Goal: Transaction & Acquisition: Purchase product/service

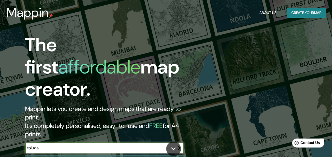
type input "toluca"
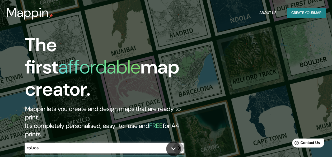
click at [176, 143] on button "button" at bounding box center [178, 148] width 11 height 11
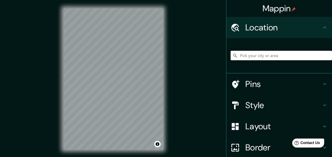
click at [258, 57] on input "Pick your city or area" at bounding box center [281, 56] width 101 height 10
type input "Toluca, [GEOGRAPHIC_DATA], [GEOGRAPHIC_DATA]"
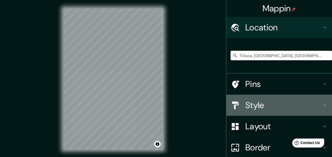
click at [250, 100] on h4 "Style" at bounding box center [283, 105] width 76 height 11
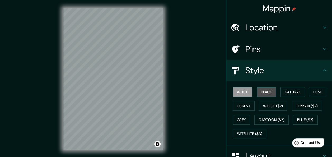
click at [263, 93] on button "Black" at bounding box center [267, 92] width 20 height 10
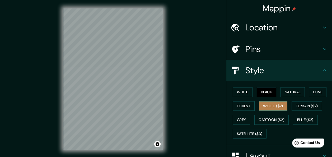
click at [271, 105] on button "Wood ($2)" at bounding box center [273, 106] width 29 height 10
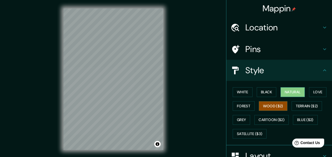
click at [289, 93] on button "Natural" at bounding box center [292, 92] width 24 height 10
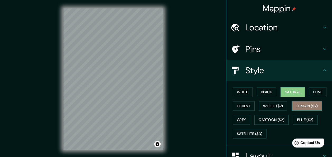
click at [301, 108] on button "Terrain ($2)" at bounding box center [307, 106] width 31 height 10
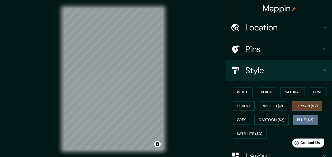
click at [306, 123] on button "Blue ($2)" at bounding box center [305, 120] width 25 height 10
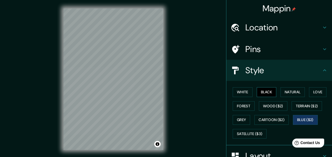
click at [264, 96] on button "Black" at bounding box center [267, 92] width 20 height 10
click at [307, 120] on button "Blue ($2)" at bounding box center [305, 120] width 25 height 10
click at [266, 94] on button "Black" at bounding box center [267, 92] width 20 height 10
click at [300, 115] on button "Blue ($2)" at bounding box center [305, 120] width 25 height 10
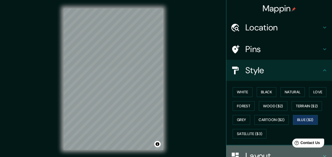
click at [267, 153] on h4 "Layout" at bounding box center [283, 156] width 76 height 11
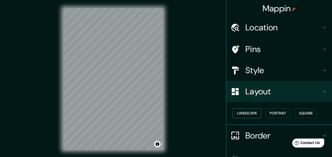
click at [248, 118] on button "Landscape" at bounding box center [247, 113] width 29 height 10
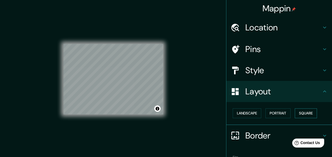
click at [304, 114] on button "Square" at bounding box center [306, 113] width 22 height 10
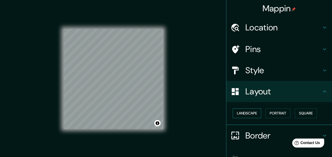
click at [245, 114] on button "Landscape" at bounding box center [247, 113] width 29 height 10
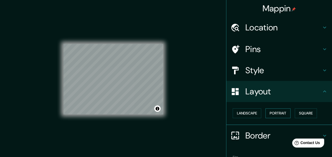
click at [265, 113] on button "Portrait" at bounding box center [277, 113] width 25 height 10
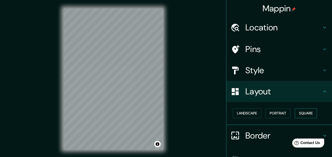
click at [304, 114] on button "Square" at bounding box center [306, 113] width 22 height 10
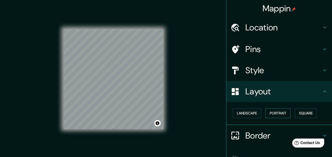
click at [279, 115] on button "Portrait" at bounding box center [277, 113] width 25 height 10
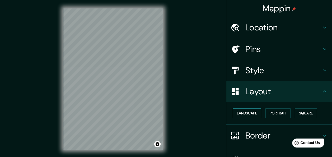
click at [250, 113] on button "Landscape" at bounding box center [247, 113] width 29 height 10
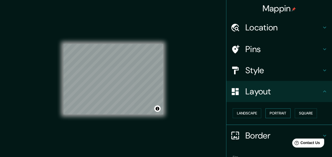
click at [278, 115] on button "Portrait" at bounding box center [277, 113] width 25 height 10
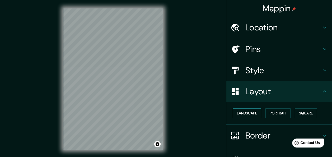
click at [251, 113] on button "Landscape" at bounding box center [247, 113] width 29 height 10
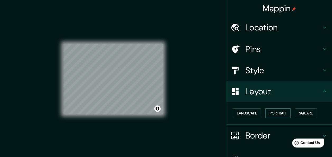
click at [274, 114] on button "Portrait" at bounding box center [277, 113] width 25 height 10
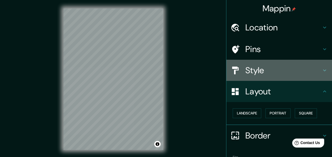
click at [264, 71] on h4 "Style" at bounding box center [283, 70] width 76 height 11
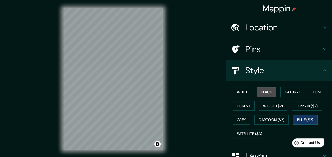
click at [263, 91] on button "Black" at bounding box center [267, 92] width 20 height 10
click at [194, 147] on div "Mappin Location [GEOGRAPHIC_DATA], [GEOGRAPHIC_DATA], [GEOGRAPHIC_DATA] Pins St…" at bounding box center [166, 83] width 332 height 167
